Goal: Information Seeking & Learning: Learn about a topic

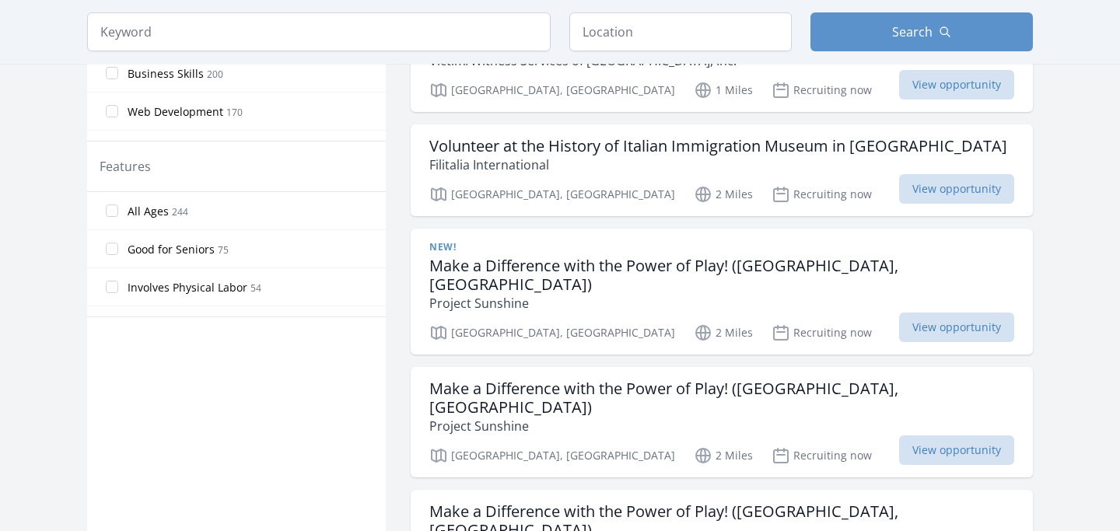
scroll to position [821, 0]
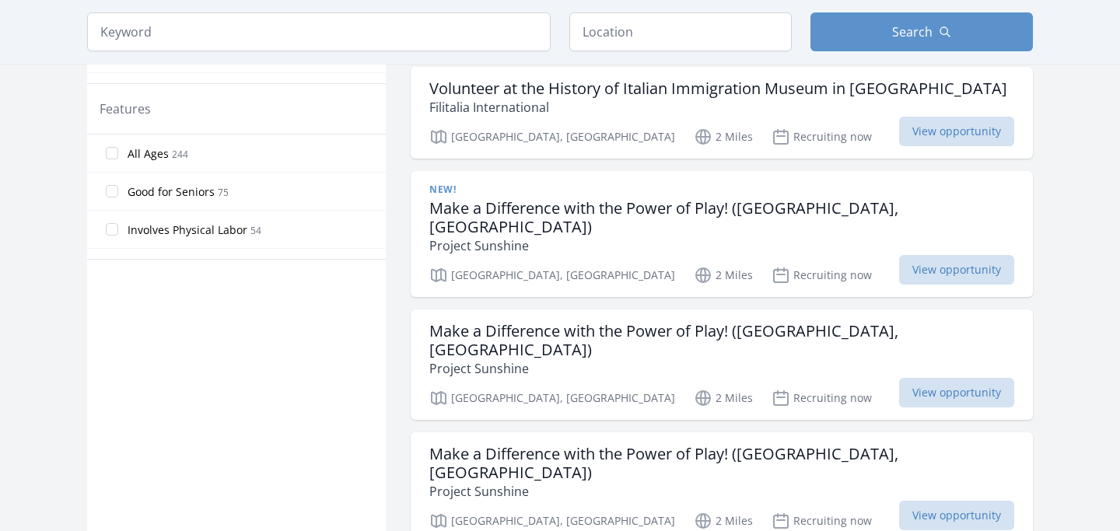
click at [398, 251] on div "Active filters Clear filters In-Person or Remote: Remote In-Person All Commitme…" at bounding box center [560, 523] width 946 height 2460
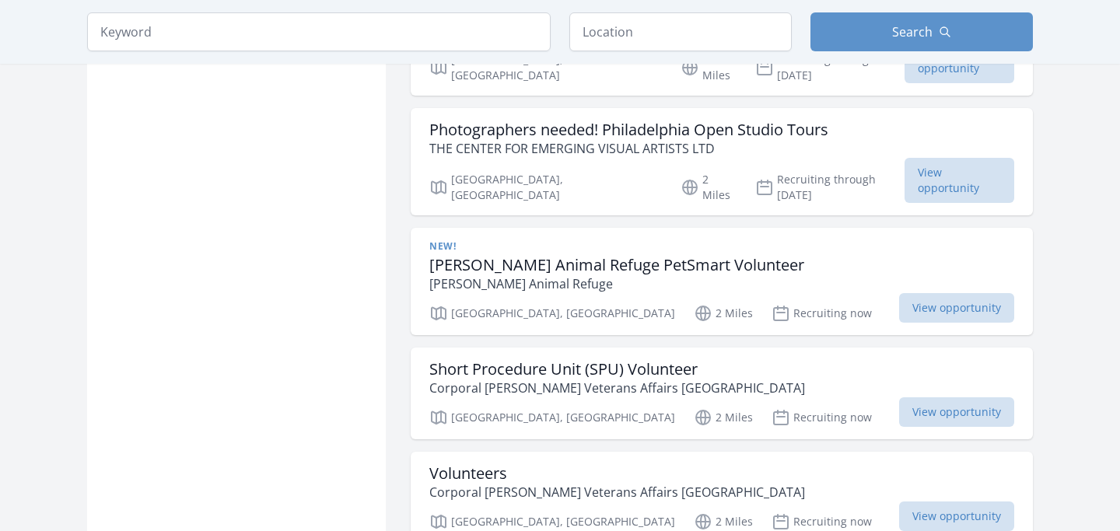
scroll to position [1646, 0]
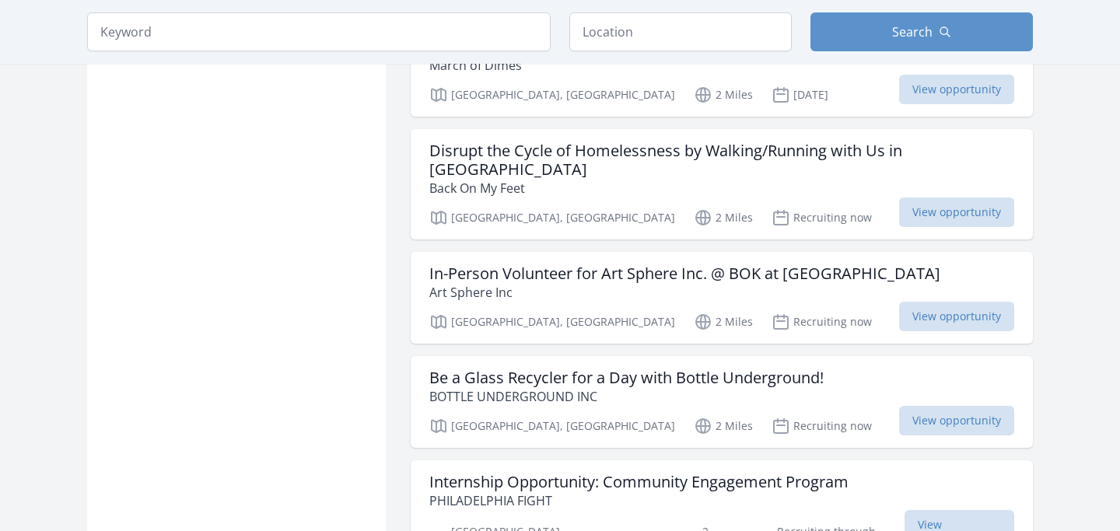
scroll to position [1726, 0]
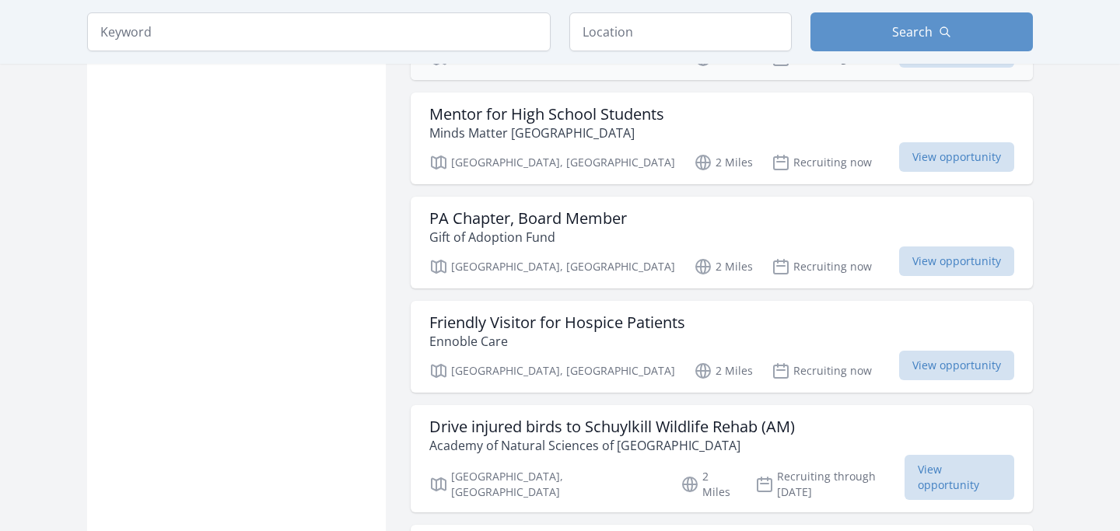
scroll to position [4023, 0]
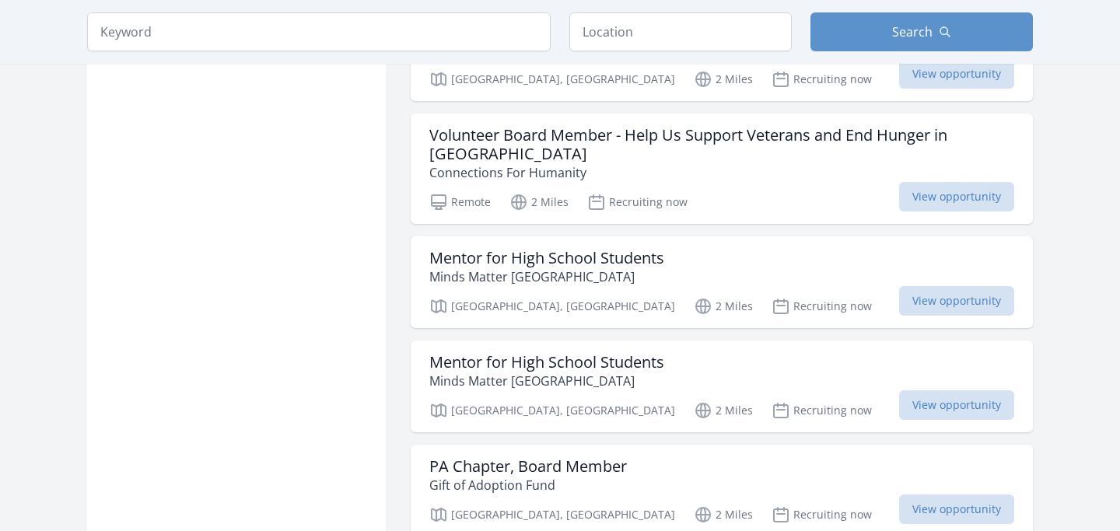
scroll to position [3757, 0]
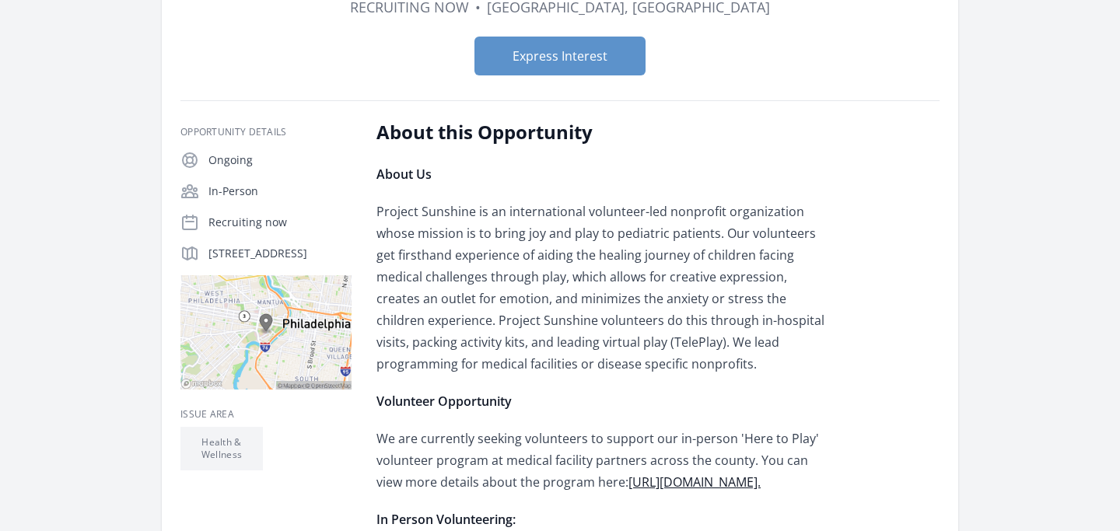
scroll to position [173, 0]
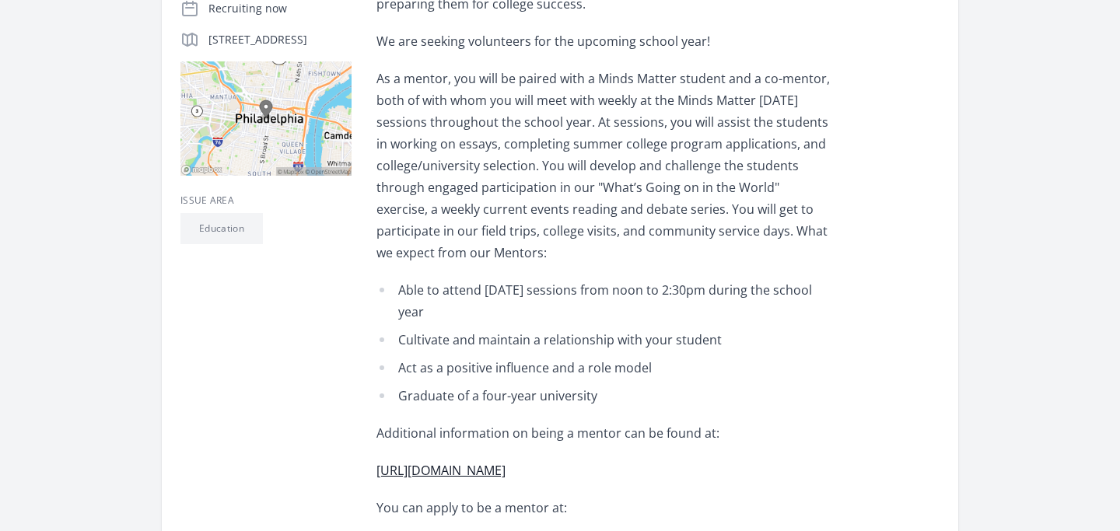
scroll to position [388, 0]
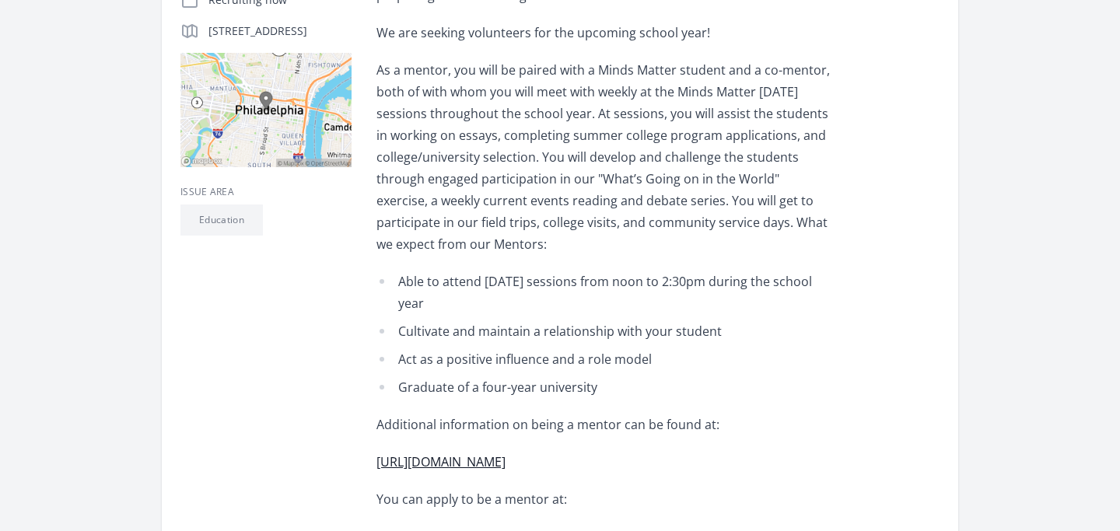
drag, startPoint x: 397, startPoint y: 276, endPoint x: 422, endPoint y: 312, distance: 43.1
click at [422, 312] on li "Able to attend [DATE] sessions from noon to 2:30pm during the school year" at bounding box center [603, 293] width 455 height 44
click at [429, 306] on li "Able to attend [DATE] sessions from noon to 2:30pm during the school year" at bounding box center [603, 293] width 455 height 44
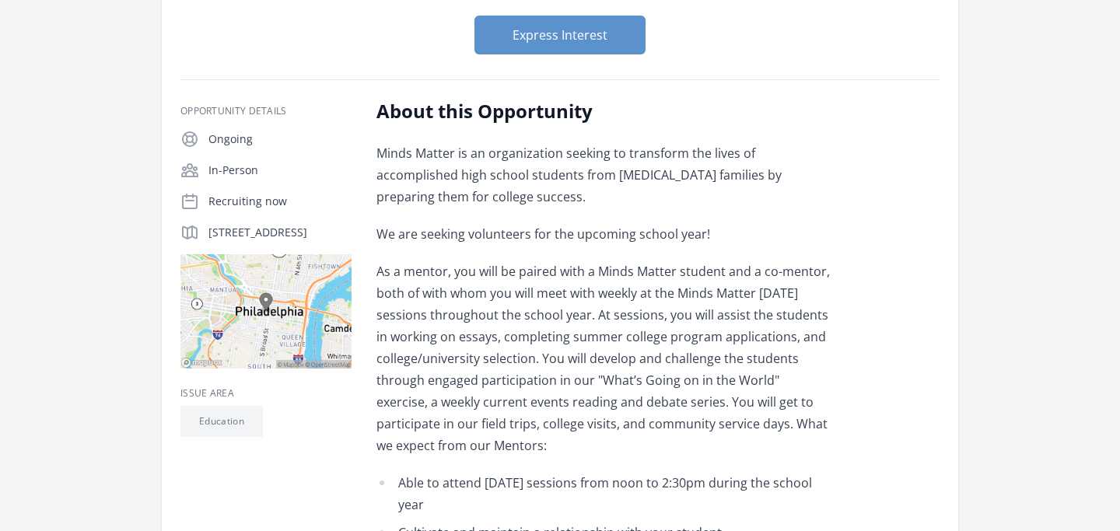
scroll to position [193, 0]
